Goal: Task Accomplishment & Management: Manage account settings

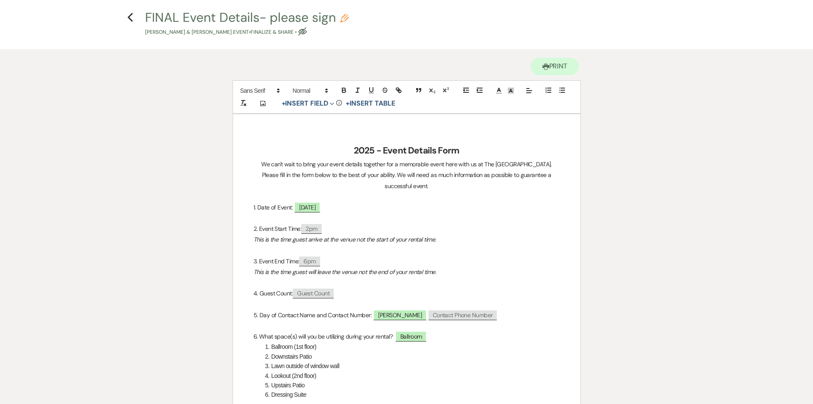
scroll to position [19, 0]
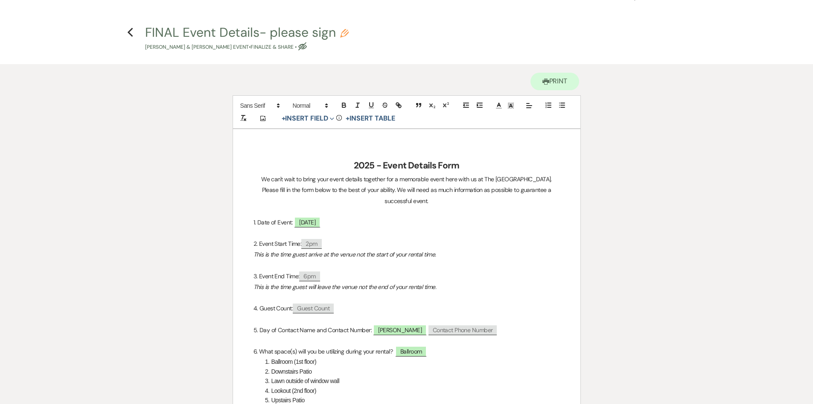
click at [134, 31] on h4 "Previous FINAL Event Details- please sign Pencil [PERSON_NAME] & [PERSON_NAME] …" at bounding box center [406, 37] width 615 height 28
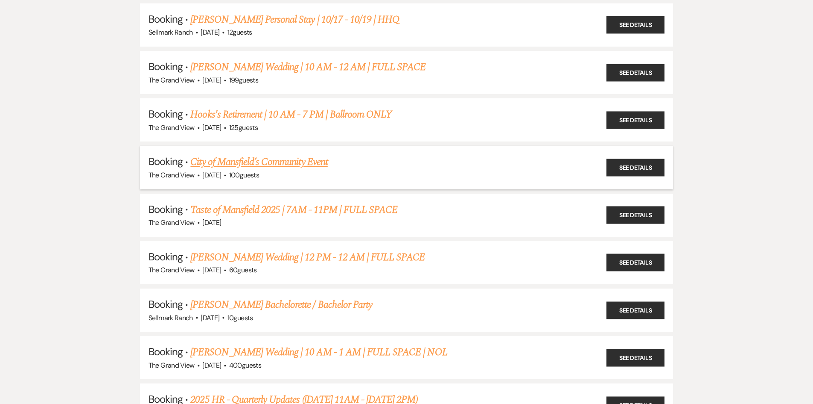
scroll to position [142, 0]
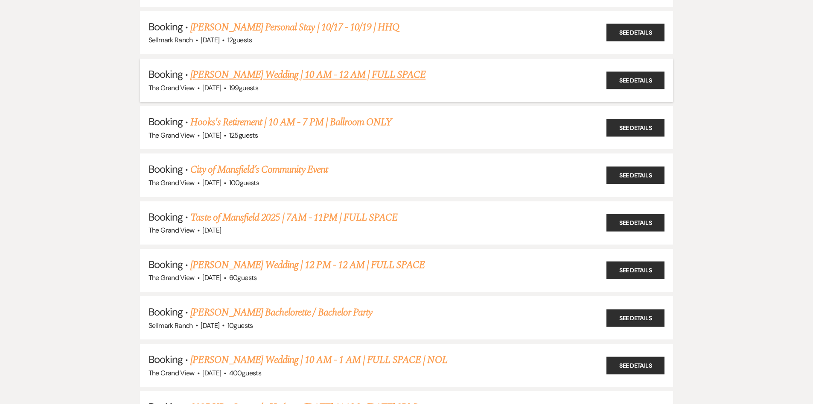
click at [253, 71] on link "[PERSON_NAME] Wedding | 10 AM - 12 AM | FULL SPACE" at bounding box center [307, 74] width 235 height 15
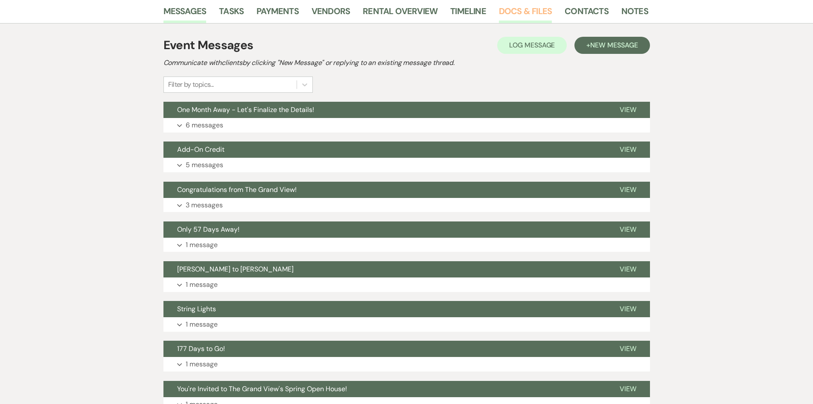
click at [518, 15] on link "Docs & Files" at bounding box center [525, 13] width 53 height 19
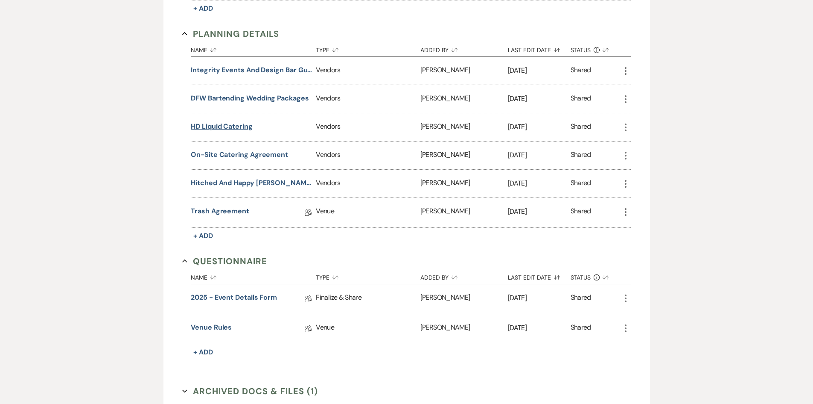
scroll to position [654, 0]
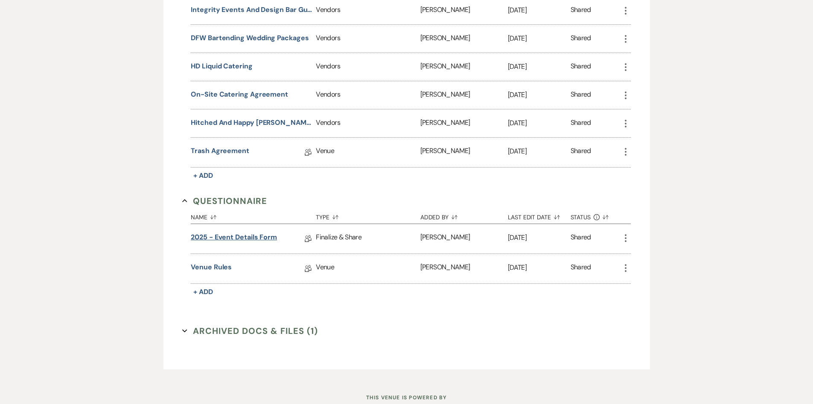
click at [237, 233] on link "2025 - Event Details Form" at bounding box center [234, 238] width 86 height 13
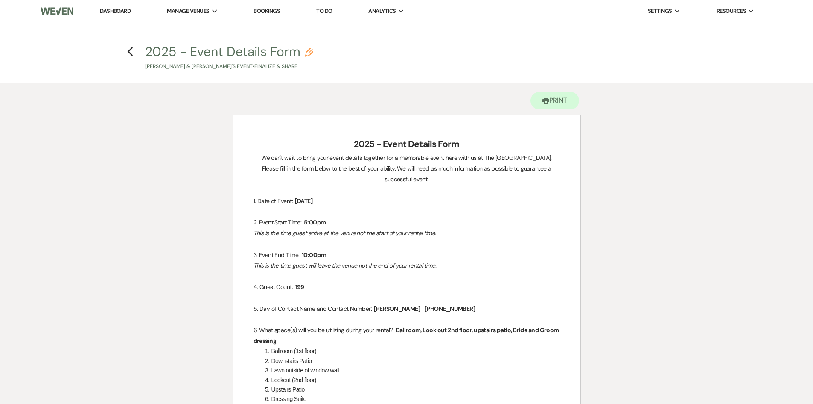
click at [125, 50] on h4 "Previous 2025 - Event Details Form Pencil [PERSON_NAME] & [PERSON_NAME]'s Event…" at bounding box center [406, 57] width 615 height 28
click at [129, 50] on use "button" at bounding box center [131, 51] width 6 height 9
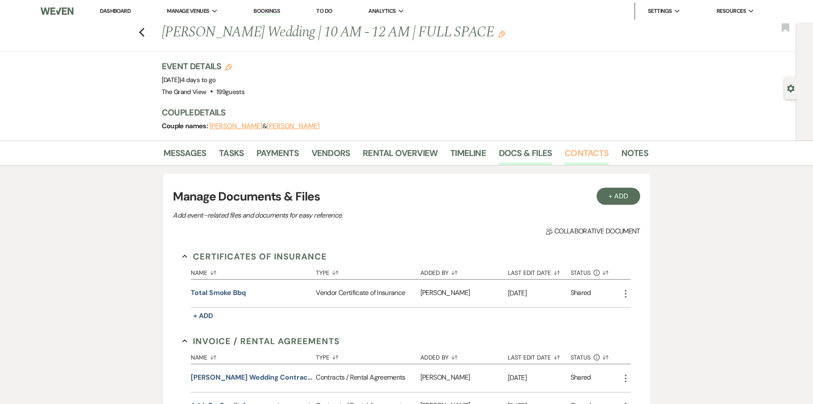
click at [588, 155] on link "Contacts" at bounding box center [587, 155] width 44 height 19
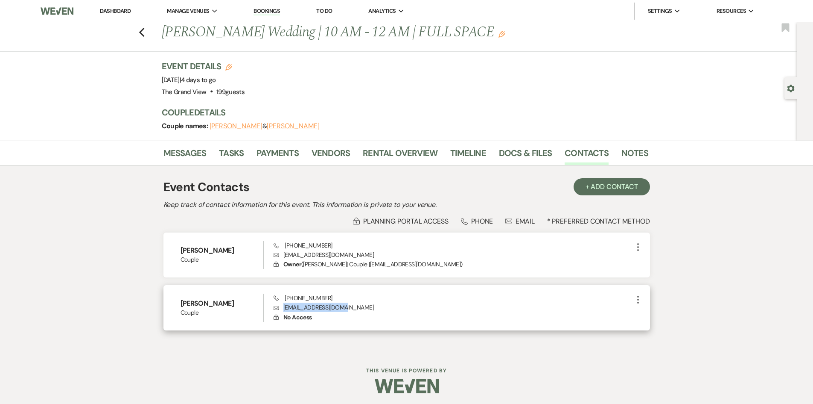
drag, startPoint x: 345, startPoint y: 306, endPoint x: 274, endPoint y: 306, distance: 70.9
click at [274, 306] on p "Envelope [EMAIL_ADDRESS][DOMAIN_NAME]" at bounding box center [453, 306] width 359 height 9
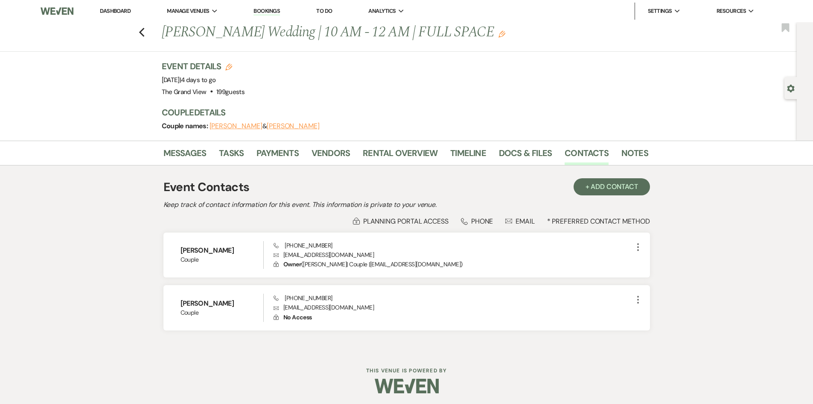
click at [106, 225] on div "Messages Tasks Payments Vendors Rental Overview Timeline Docs & Files Contacts …" at bounding box center [406, 245] width 813 height 211
drag, startPoint x: 137, startPoint y: 34, endPoint x: 149, endPoint y: 34, distance: 12.0
click at [137, 34] on div "[PERSON_NAME] Wedding | 10 AM - 12 AM | FULL SPACE Edit Bookmark" at bounding box center [397, 36] width 802 height 29
click at [149, 34] on div "[PERSON_NAME] Wedding | 10 AM - 12 AM | FULL SPACE Edit Bookmark" at bounding box center [397, 36] width 802 height 29
click at [145, 32] on icon "Previous" at bounding box center [142, 32] width 6 height 10
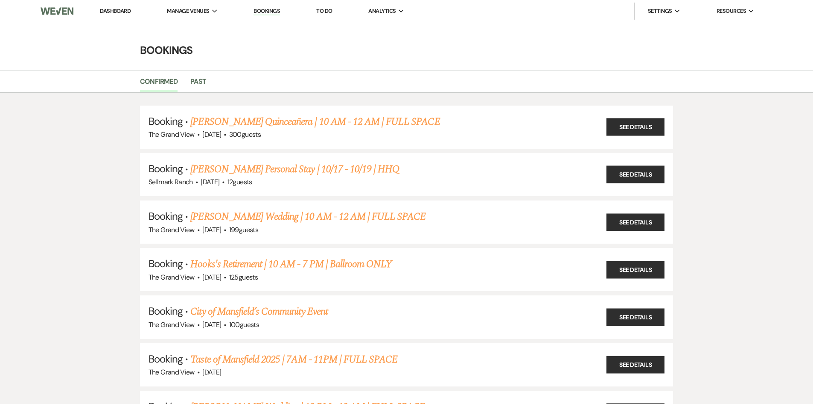
scroll to position [142, 0]
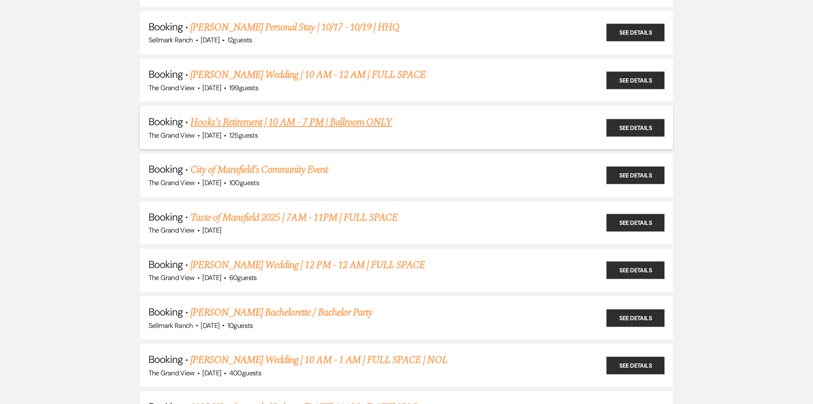
click at [259, 118] on link "Hooks's Retirement | 10 AM - 7 PM | Ballroom ONLY" at bounding box center [291, 121] width 202 height 15
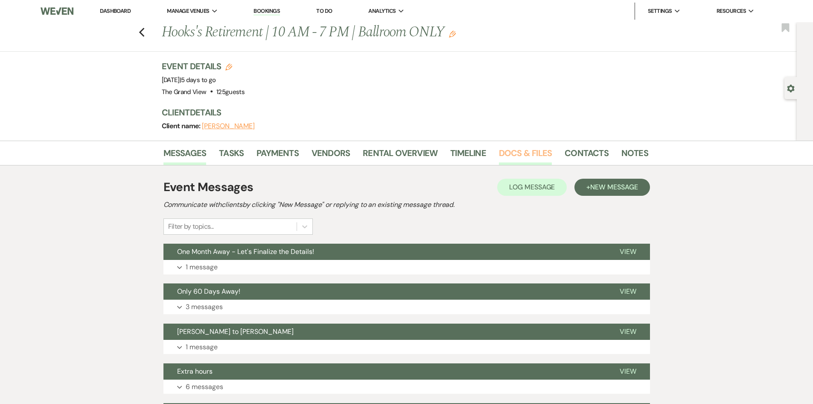
click at [541, 149] on link "Docs & Files" at bounding box center [525, 155] width 53 height 19
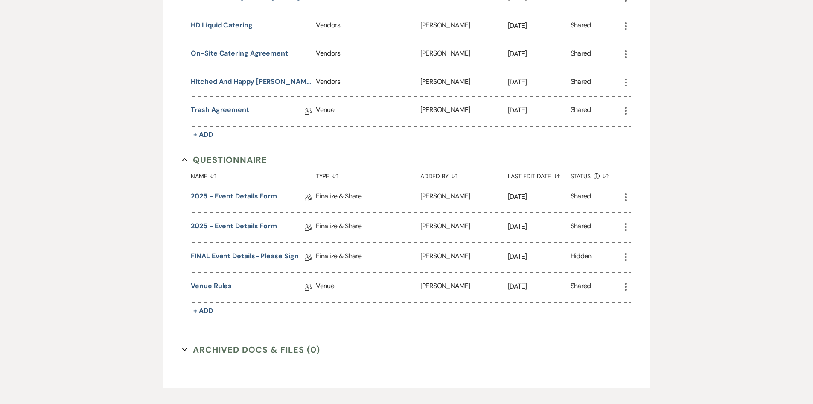
scroll to position [746, 0]
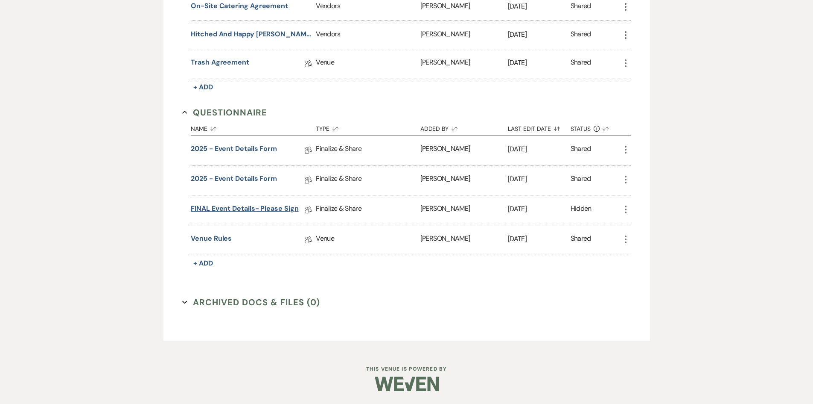
click at [266, 204] on link "FINAL Event Details- please sign" at bounding box center [245, 209] width 108 height 13
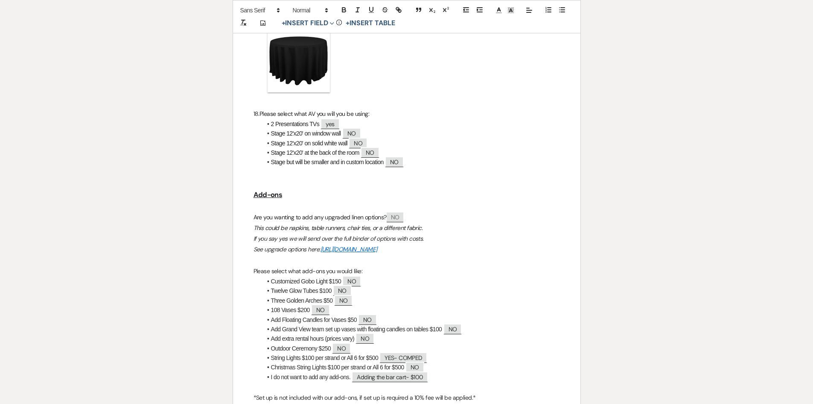
scroll to position [5699, 0]
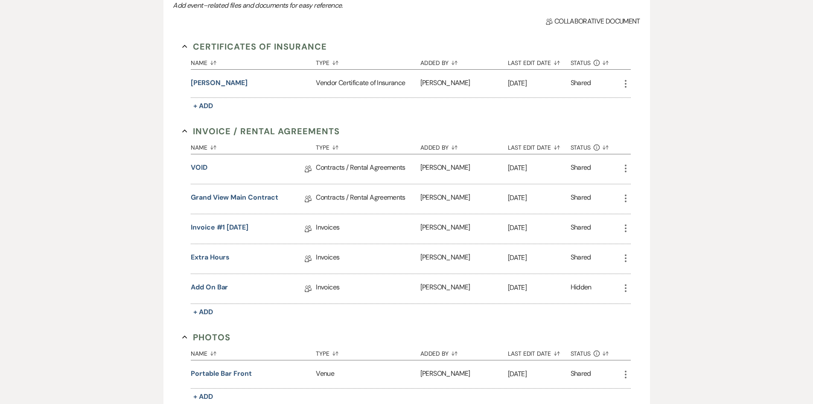
scroll to position [20, 0]
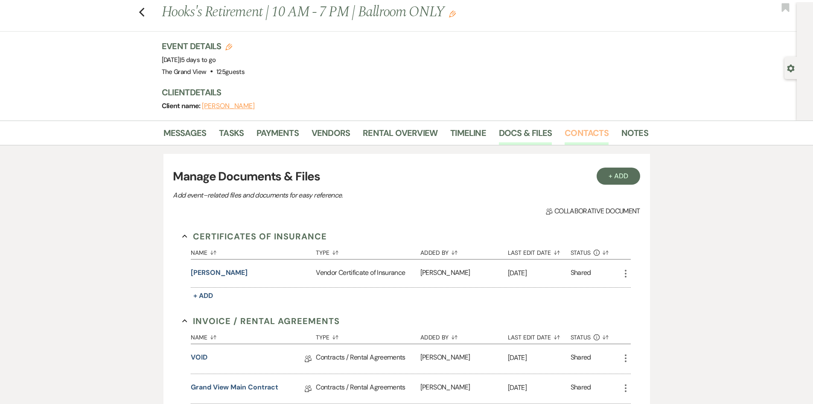
click at [588, 136] on link "Contacts" at bounding box center [587, 135] width 44 height 19
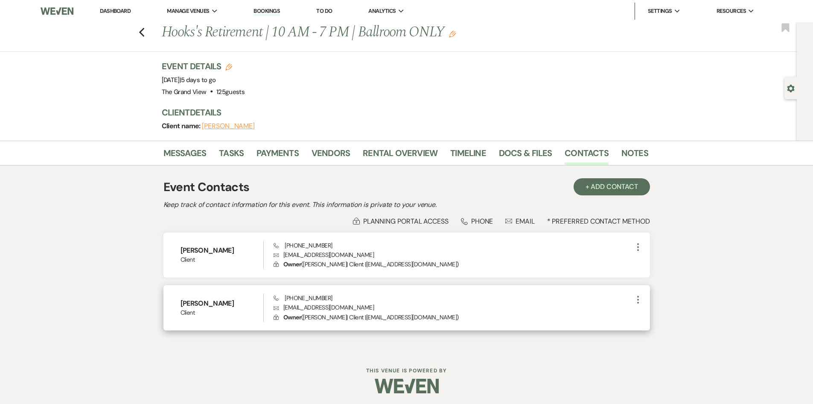
click at [316, 307] on p "Envelope [EMAIL_ADDRESS][DOMAIN_NAME]" at bounding box center [453, 306] width 359 height 9
copy p "[EMAIL_ADDRESS][DOMAIN_NAME]"
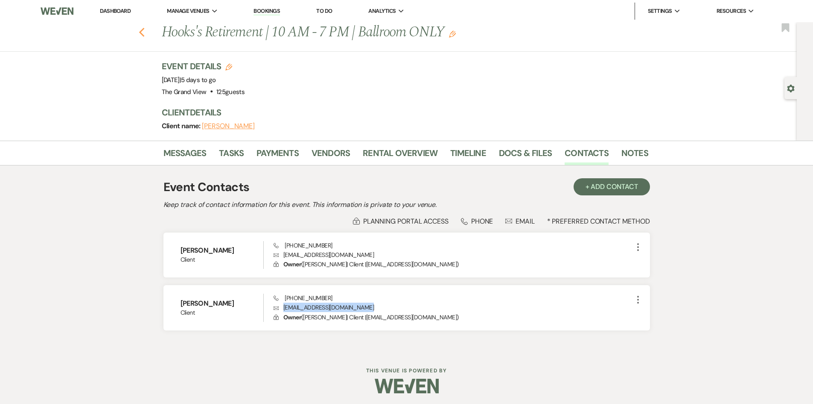
click at [143, 31] on icon "Previous" at bounding box center [142, 32] width 6 height 10
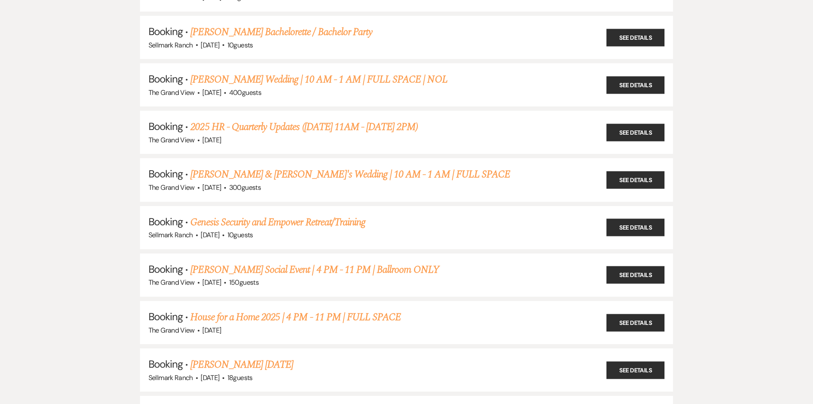
scroll to position [441, 0]
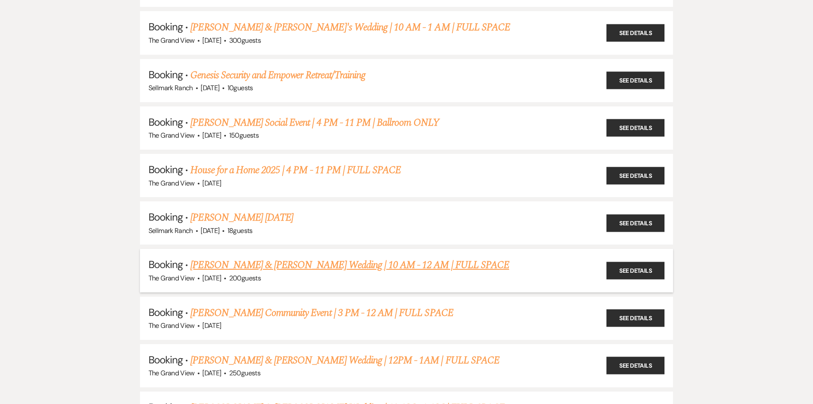
click at [268, 260] on link "[PERSON_NAME] & [PERSON_NAME] Wedding | 10 AM - 12 AM | FULL SPACE" at bounding box center [349, 264] width 319 height 15
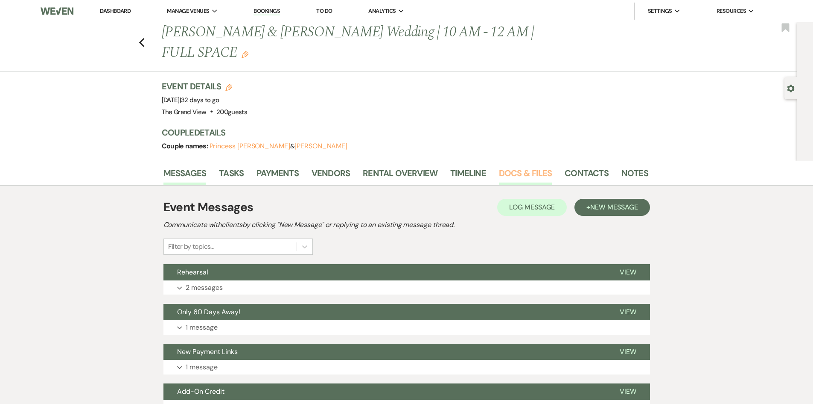
click at [543, 166] on link "Docs & Files" at bounding box center [525, 175] width 53 height 19
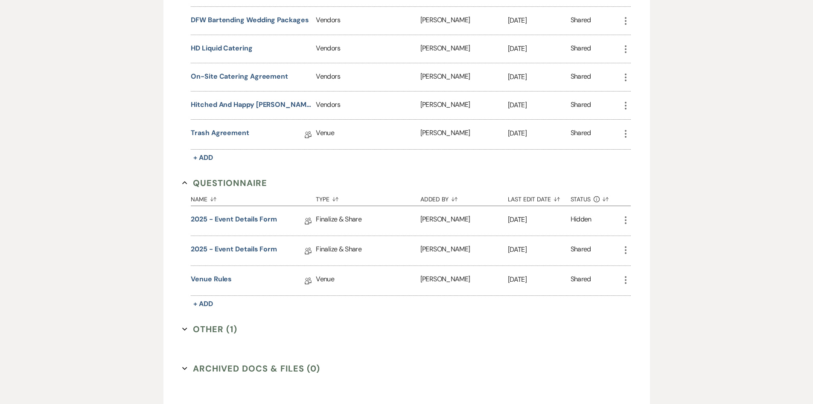
scroll to position [641, 0]
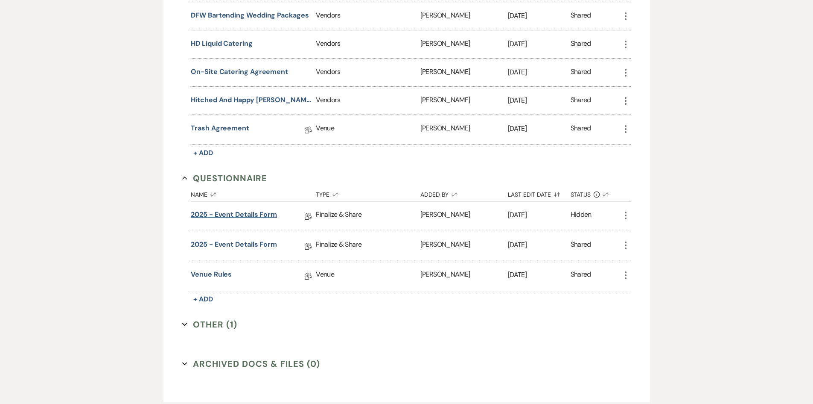
click at [263, 209] on link "2025 - Event Details Form" at bounding box center [234, 215] width 86 height 13
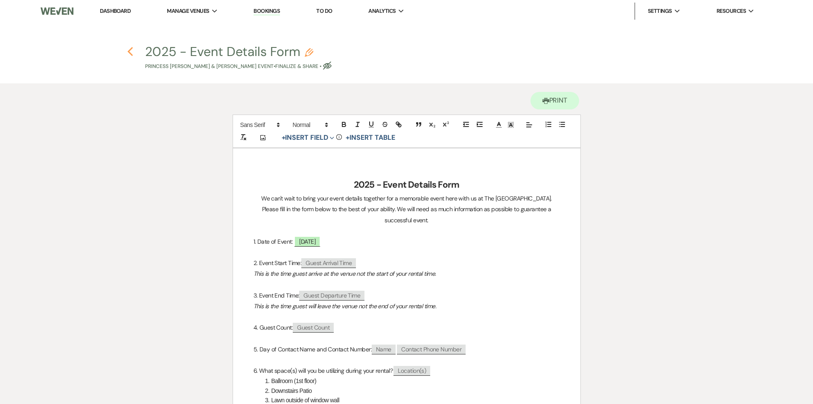
click at [132, 53] on icon "Previous" at bounding box center [130, 52] width 6 height 10
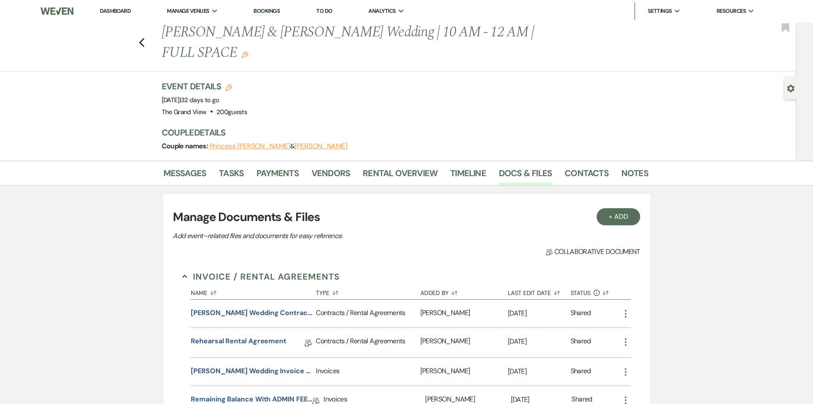
scroll to position [641, 0]
